Goal: Information Seeking & Learning: Learn about a topic

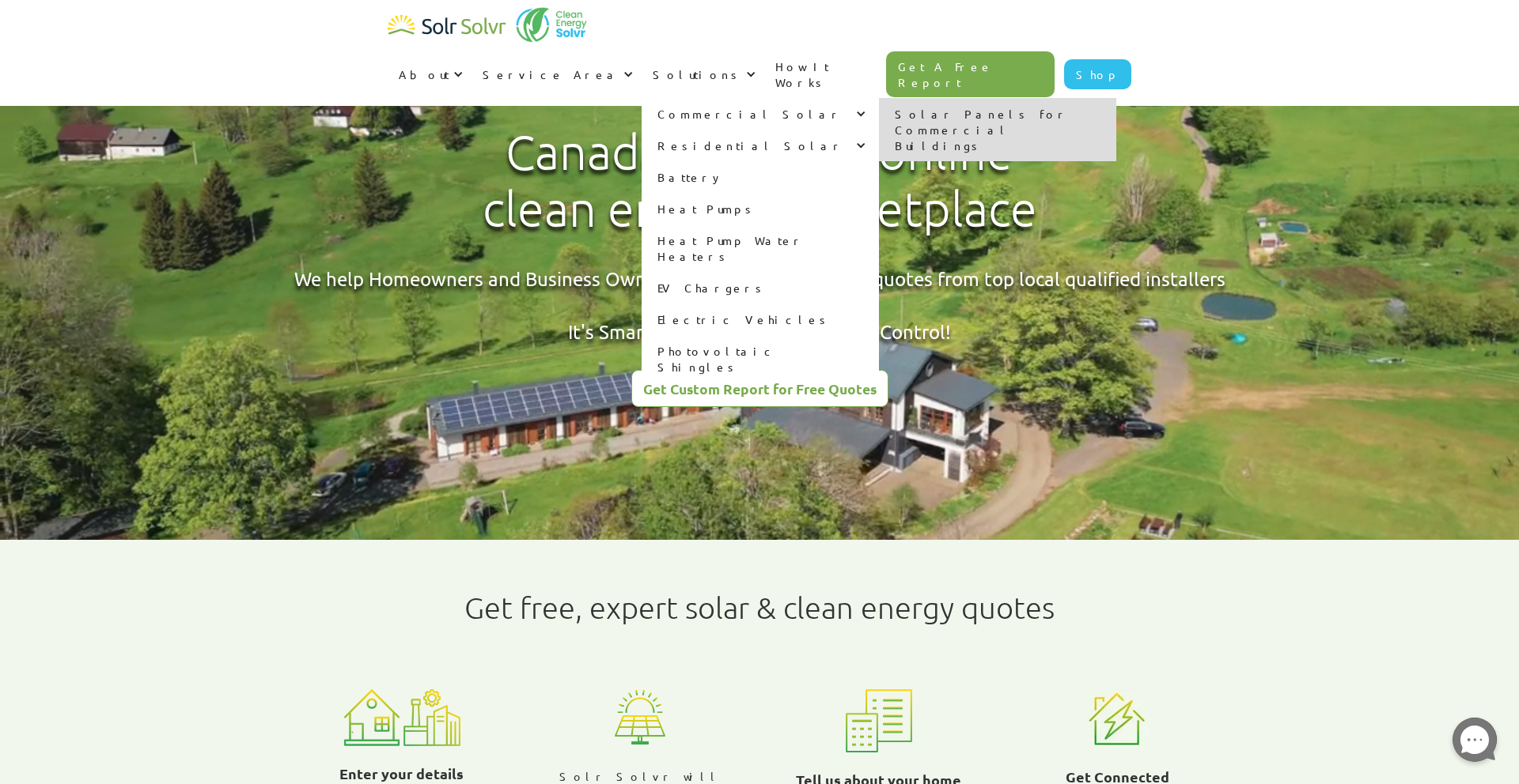
click at [832, 106] on div "Commercial Solar" at bounding box center [750, 114] width 185 height 16
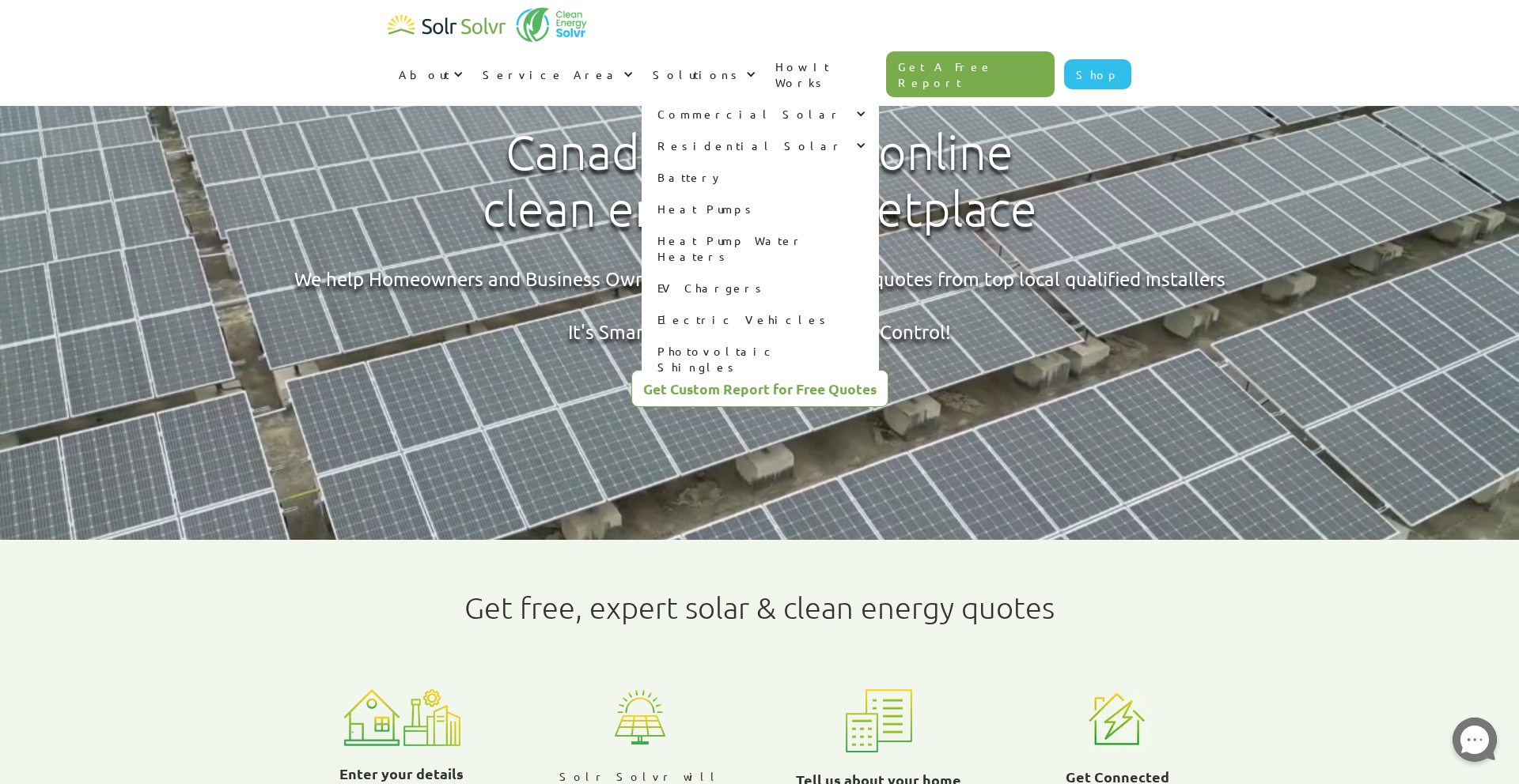
click at [863, 108] on div at bounding box center [857, 114] width 11 height 11
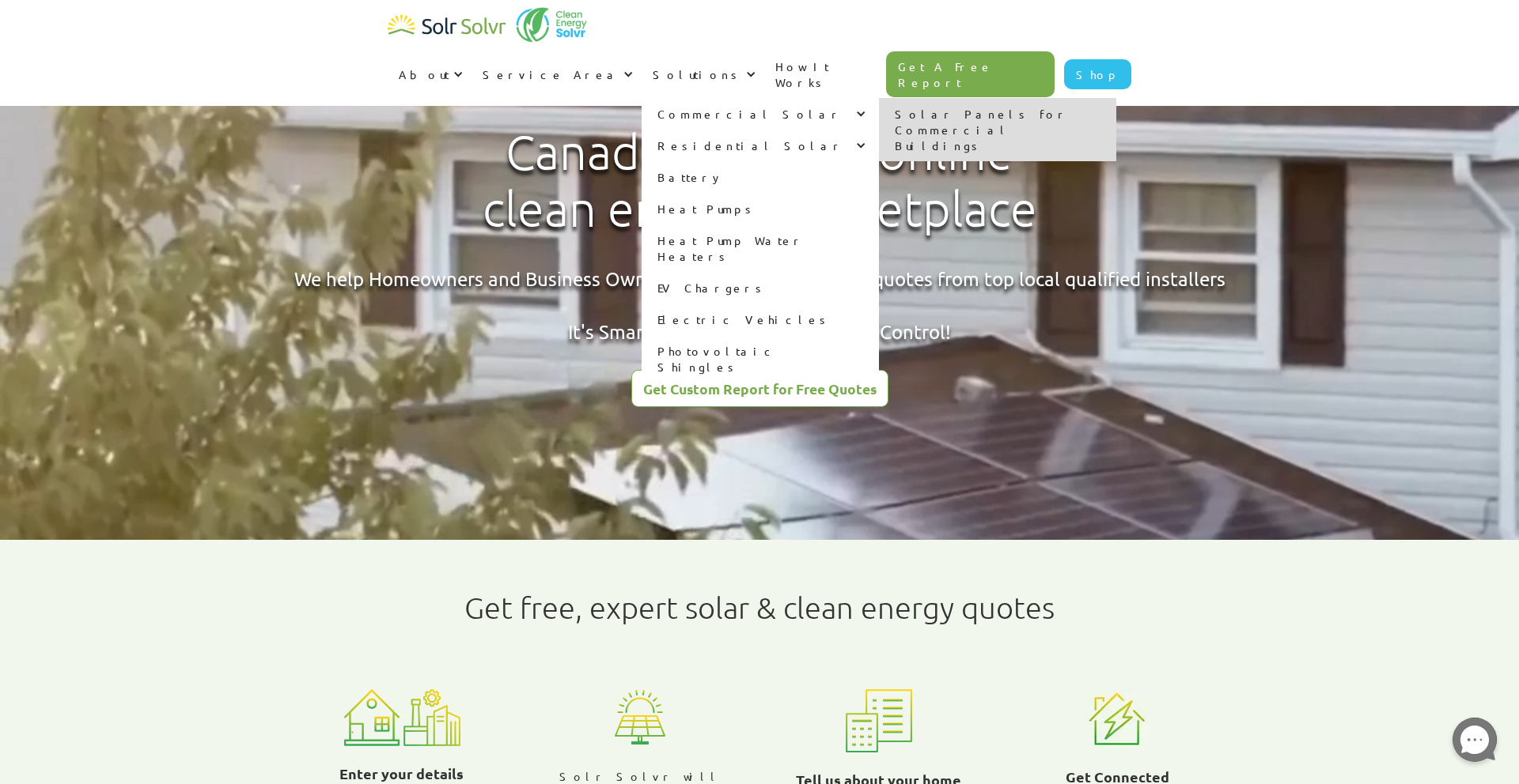
click at [1057, 98] on link "Solar Panels for Commercial Buildings" at bounding box center [997, 129] width 237 height 63
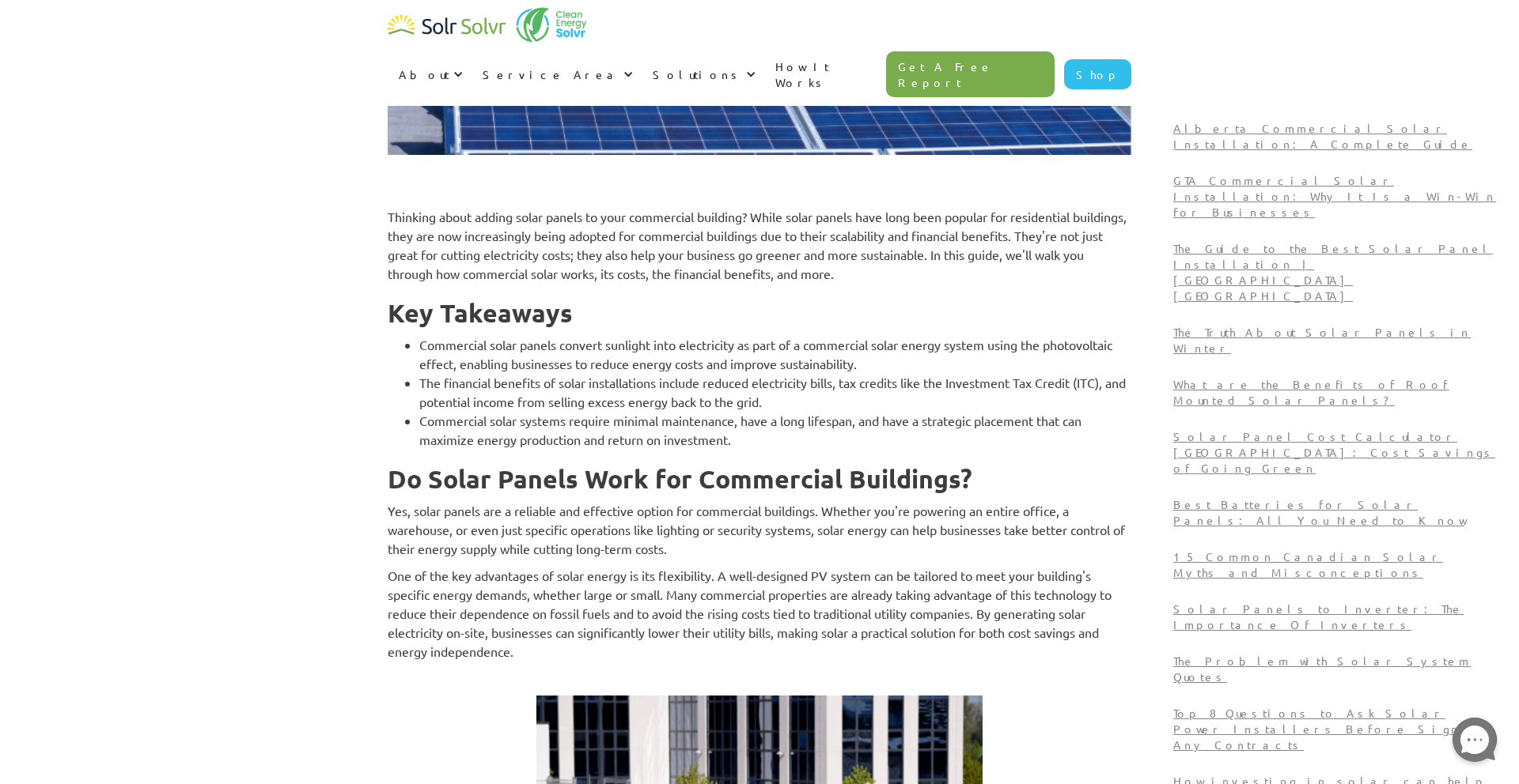
scroll to position [464, 0]
